Goal: Information Seeking & Learning: Check status

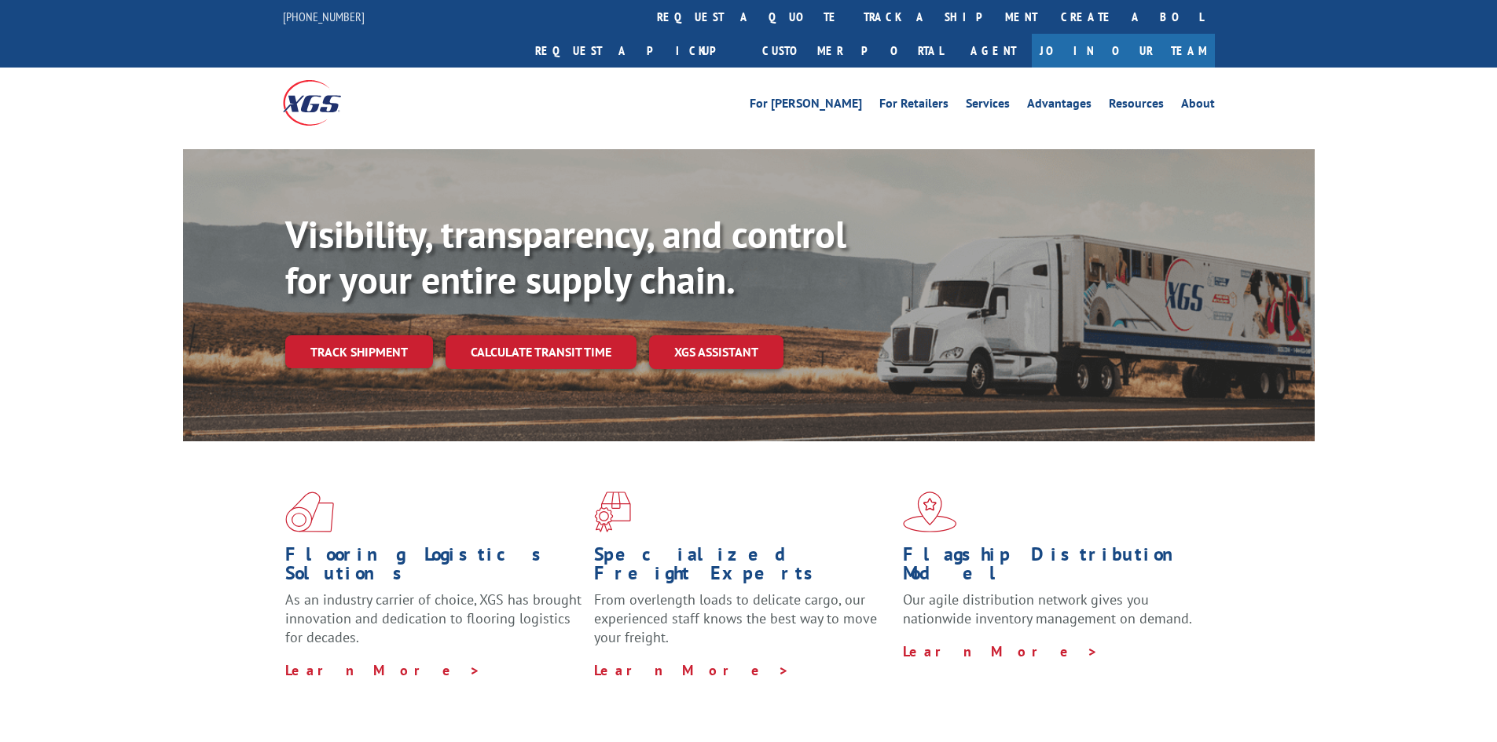
click at [852, 25] on link "track a shipment" at bounding box center [950, 17] width 197 height 34
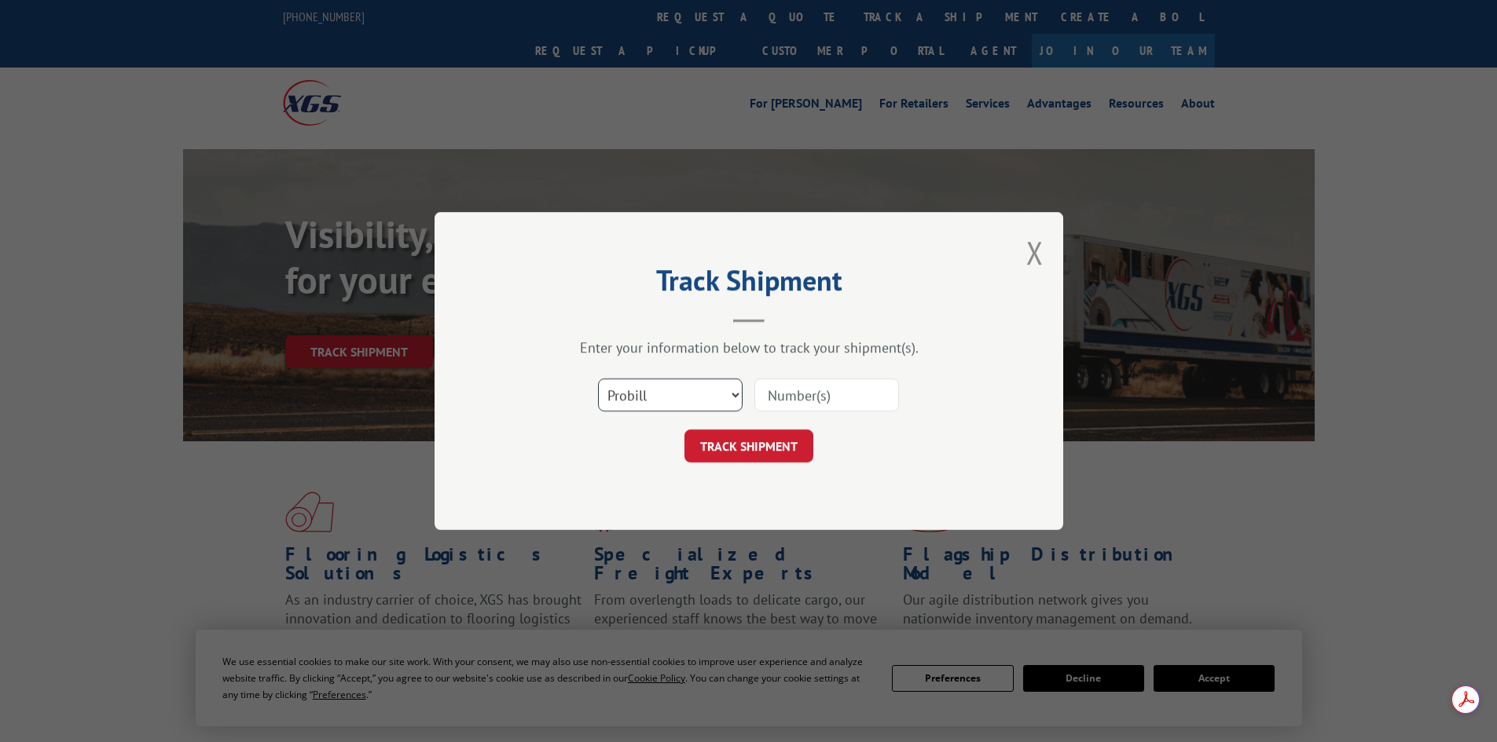
click at [687, 405] on select "Select category... Probill BOL PO" at bounding box center [670, 395] width 145 height 33
select select "po"
click at [598, 379] on select "Select category... Probill BOL PO" at bounding box center [670, 395] width 145 height 33
click at [779, 394] on input at bounding box center [826, 395] width 145 height 33
paste input "66533209"
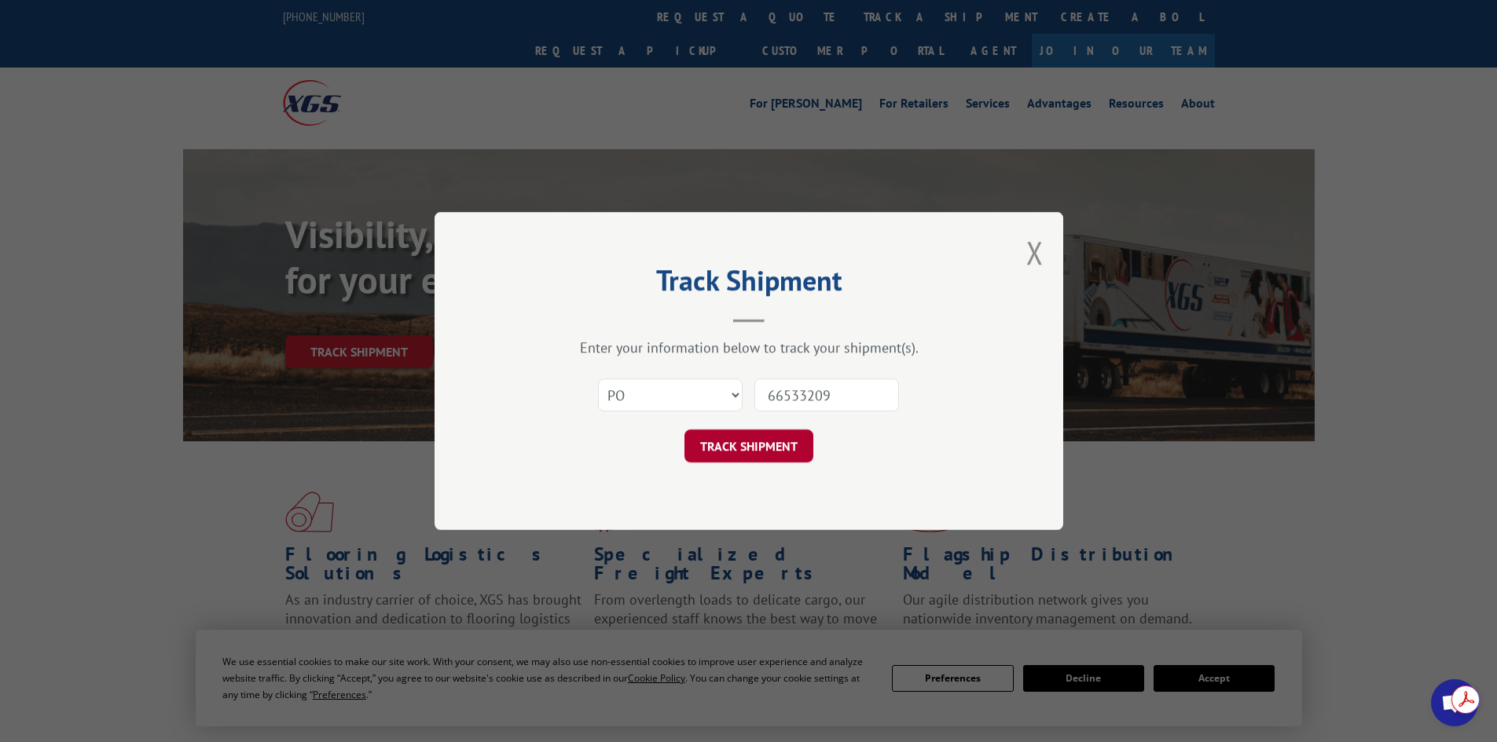
type input "66533209"
click at [755, 438] on button "TRACK SHIPMENT" at bounding box center [748, 446] width 129 height 33
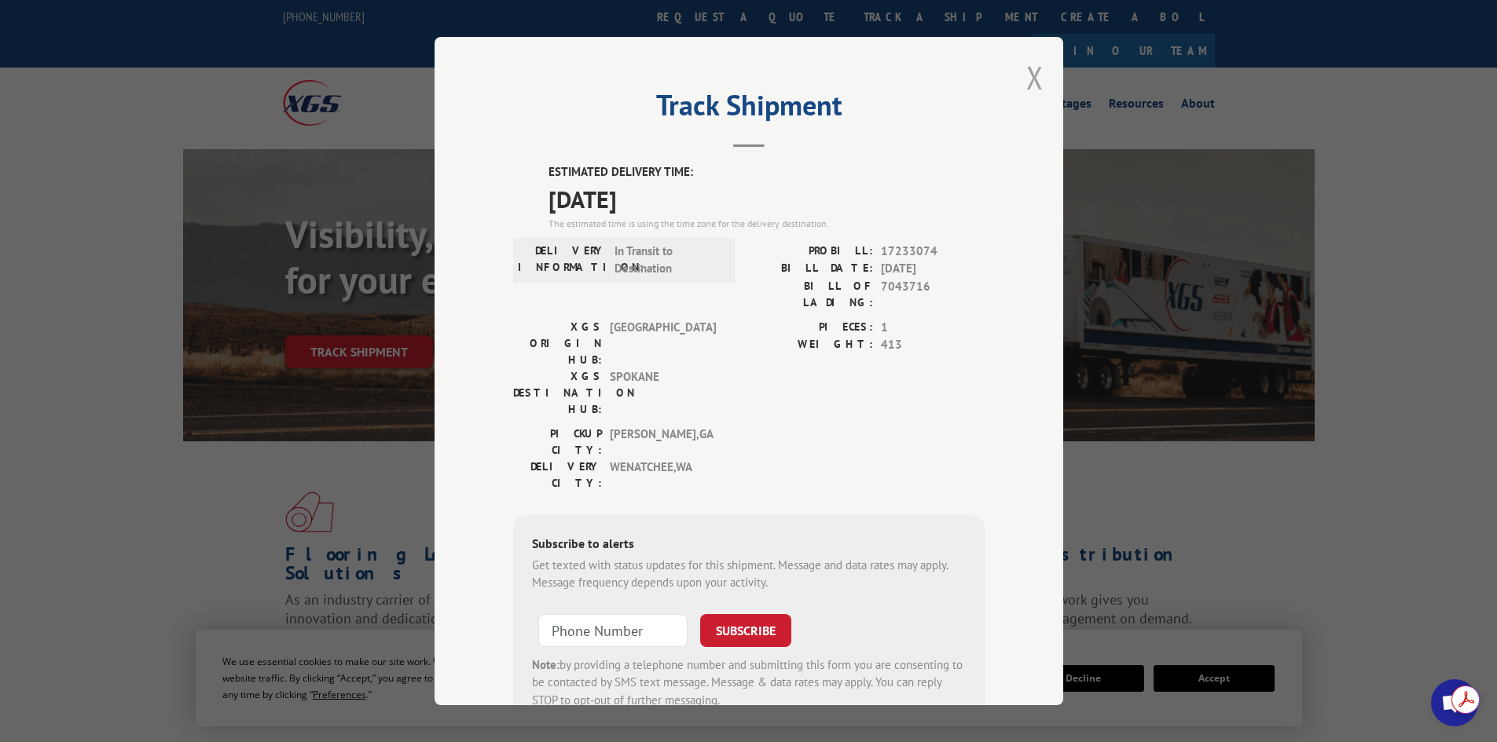
click at [1028, 85] on button "Close modal" at bounding box center [1034, 78] width 17 height 42
